Goal: Use online tool/utility: Utilize a website feature to perform a specific function

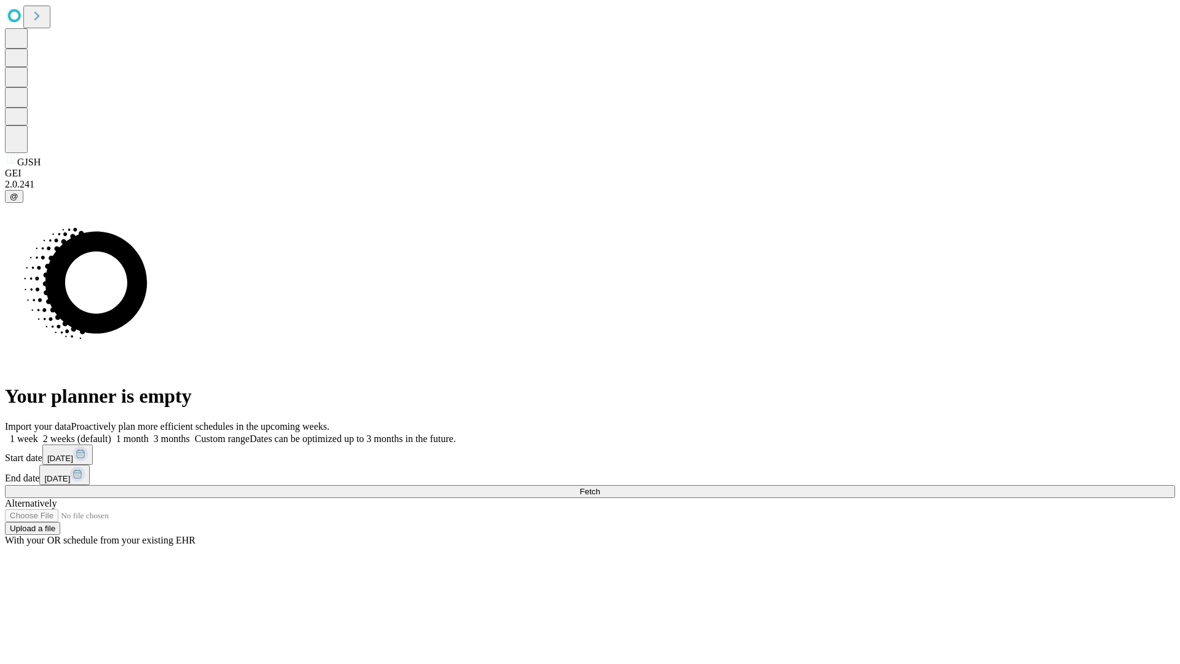
click at [600, 487] on span "Fetch" at bounding box center [590, 491] width 20 height 9
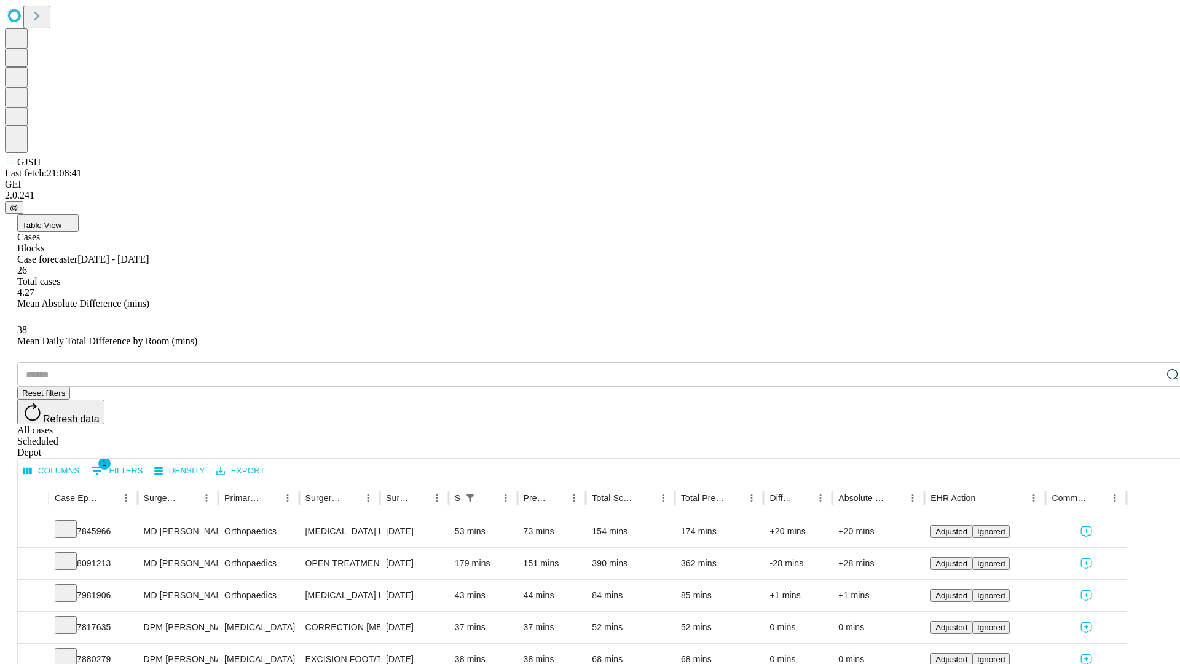
click at [61, 221] on span "Table View" at bounding box center [41, 225] width 39 height 9
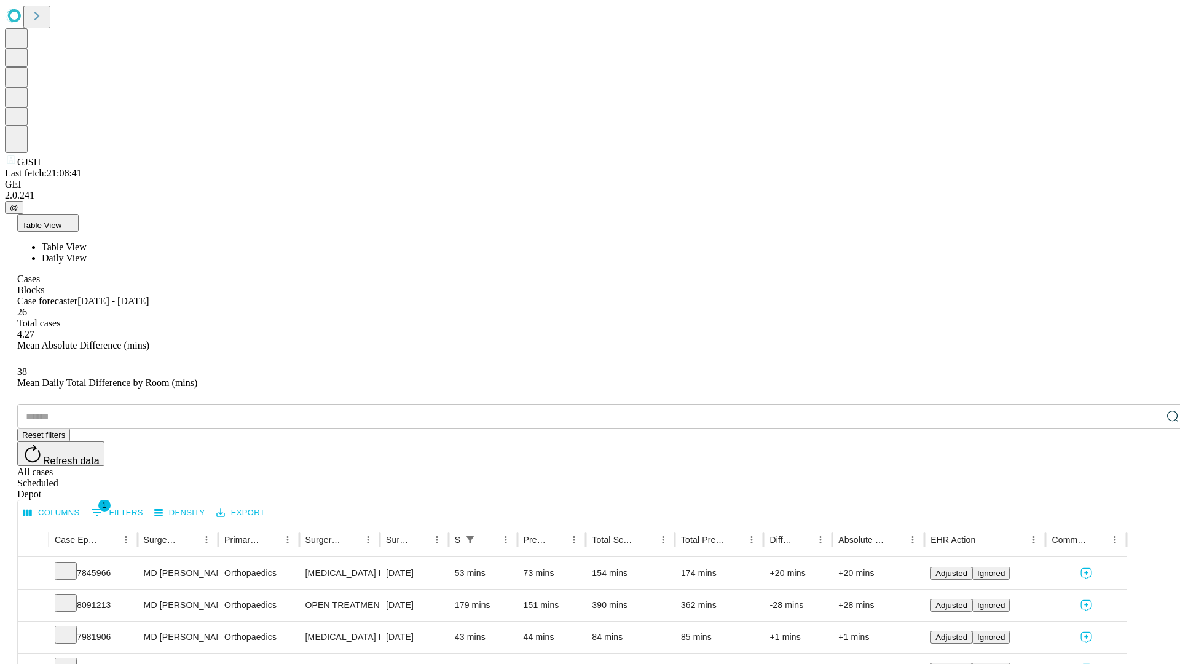
click at [87, 253] on span "Daily View" at bounding box center [64, 258] width 45 height 10
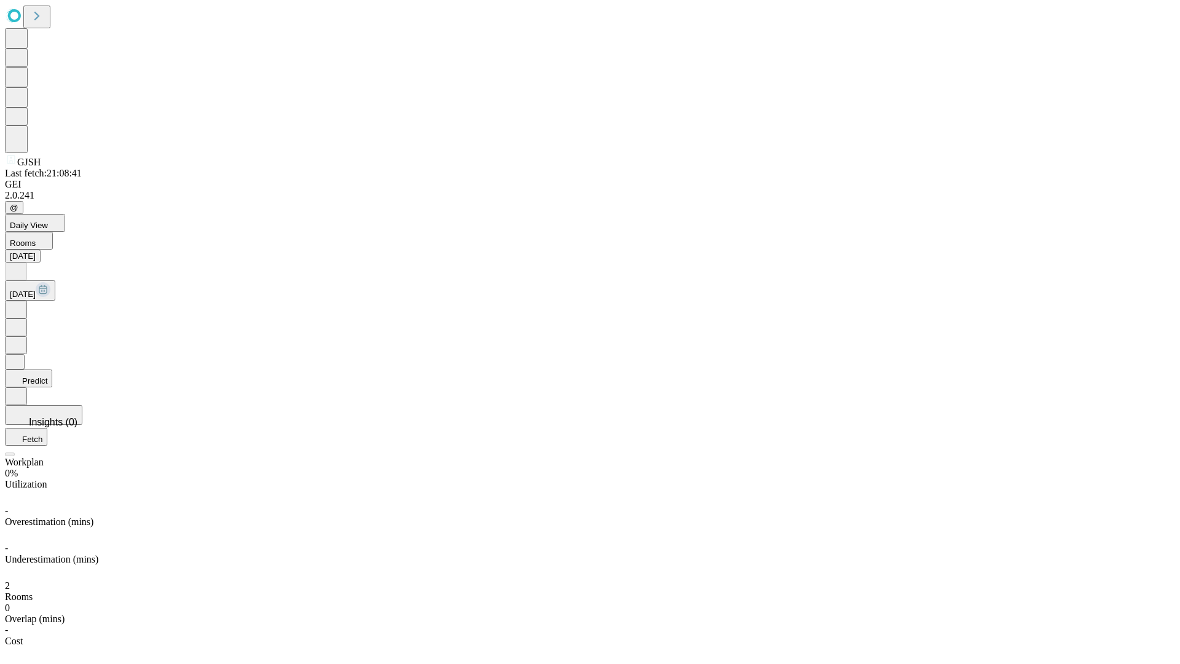
click at [52, 369] on button "Predict" at bounding box center [28, 378] width 47 height 18
